Goal: Task Accomplishment & Management: Manage account settings

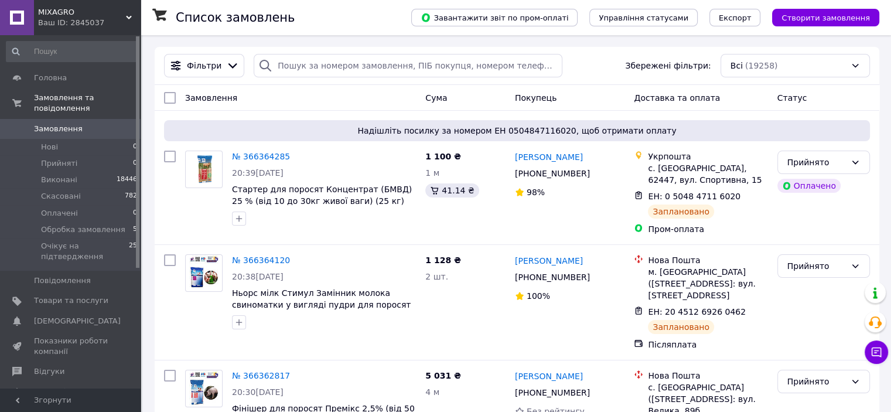
click at [81, 124] on span "Замовлення" at bounding box center [71, 129] width 74 height 11
click at [70, 124] on span "Замовлення" at bounding box center [58, 129] width 49 height 11
